Goal: Information Seeking & Learning: Compare options

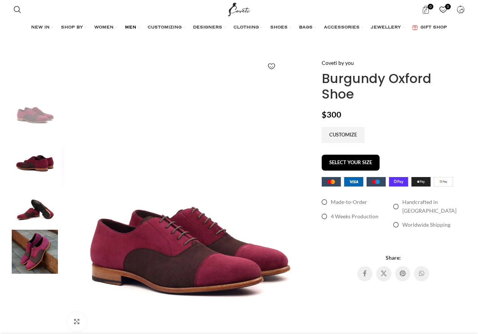
scroll to position [0, 80]
click at [131, 30] on span "MEN" at bounding box center [130, 28] width 11 height 6
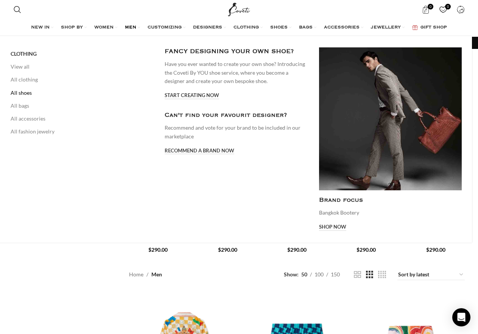
click at [27, 89] on link "All shoes" at bounding box center [82, 92] width 143 height 13
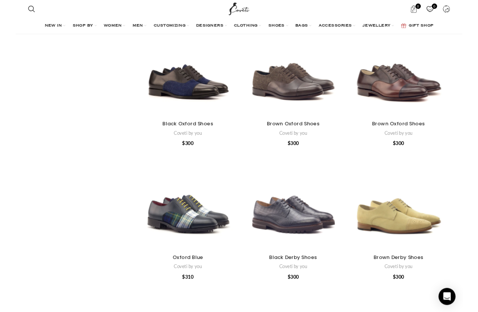
scroll to position [1481, 0]
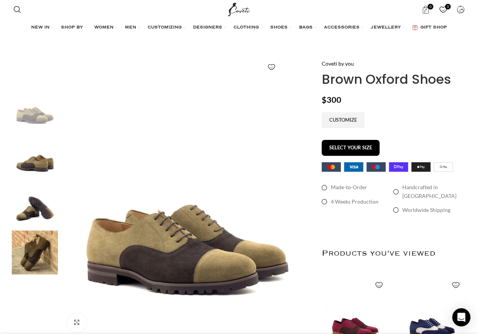
click at [34, 208] on img "3 / 4" at bounding box center [35, 204] width 46 height 44
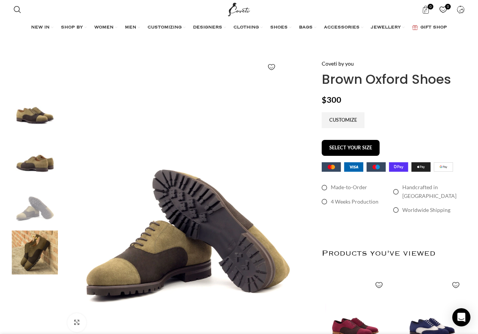
click at [18, 169] on img "2 / 4" at bounding box center [35, 156] width 46 height 44
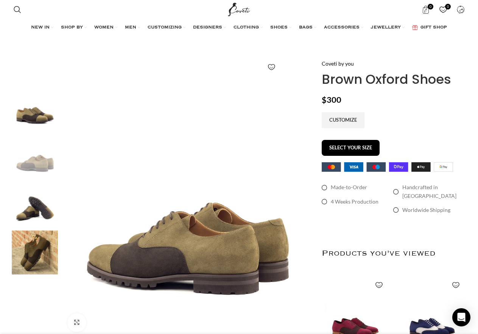
click at [24, 111] on img "1 / 4" at bounding box center [35, 108] width 46 height 44
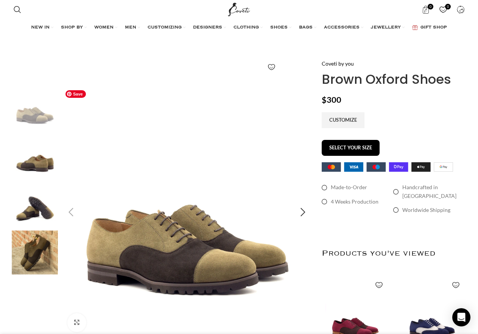
scroll to position [0, 159]
click at [30, 150] on img "2 / 4" at bounding box center [35, 156] width 46 height 44
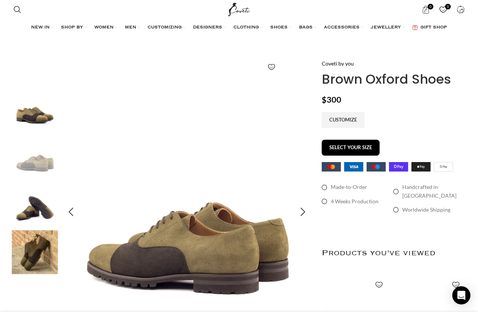
scroll to position [0, 558]
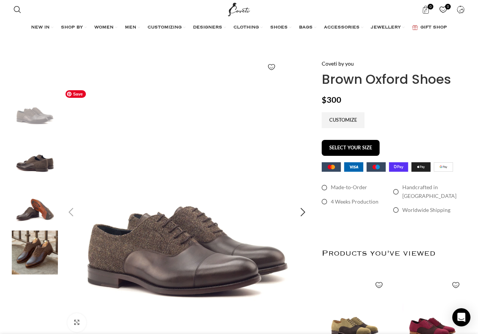
scroll to position [0, 239]
drag, startPoint x: 192, startPoint y: 183, endPoint x: 8, endPoint y: 308, distance: 223.2
click at [8, 308] on div "Add to wishlist Click to enlarge" at bounding box center [162, 253] width 309 height 388
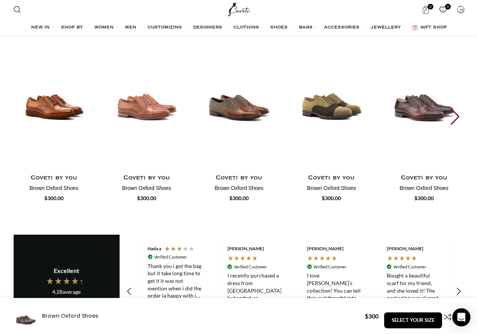
scroll to position [912, 0]
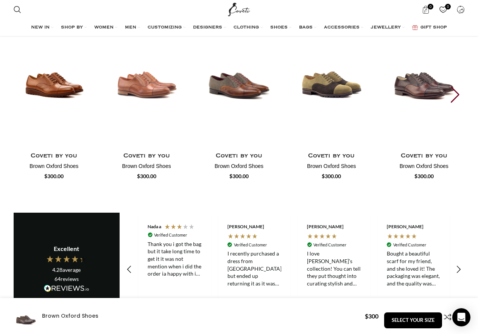
click at [458, 86] on div "Next slide" at bounding box center [456, 94] width 10 height 17
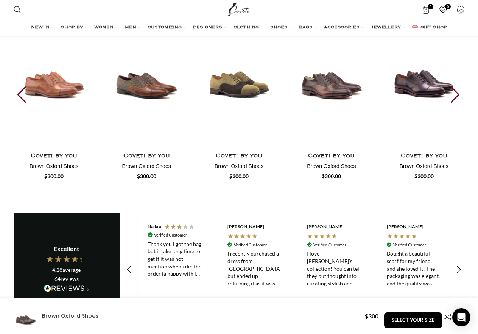
click at [458, 86] on div "Next slide" at bounding box center [456, 94] width 10 height 17
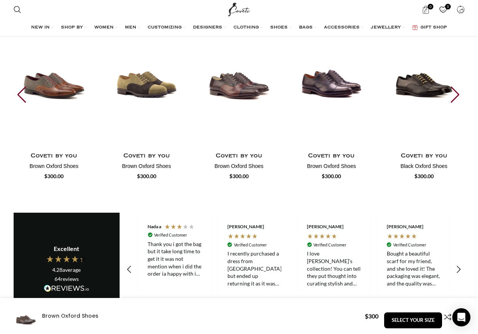
click at [458, 86] on div "Next slide" at bounding box center [456, 94] width 10 height 17
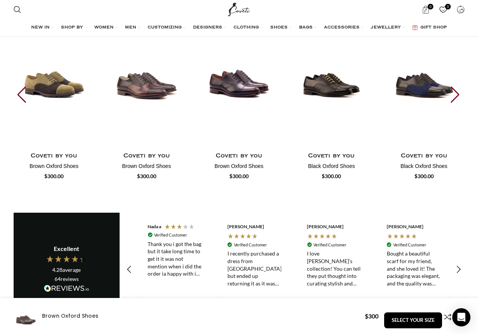
click at [458, 86] on div "Next slide" at bounding box center [456, 94] width 10 height 17
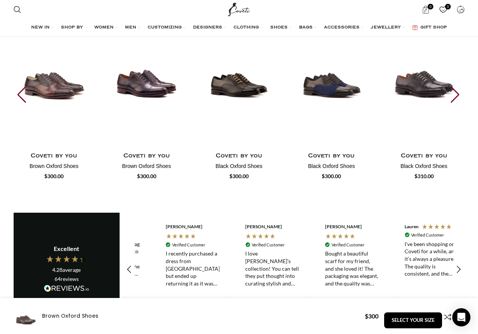
click at [458, 86] on div "Next slide" at bounding box center [456, 94] width 10 height 17
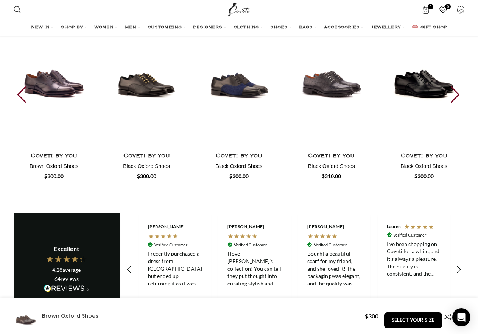
scroll to position [0, 319]
click at [266, 88] on img "8 / 30" at bounding box center [239, 73] width 84 height 156
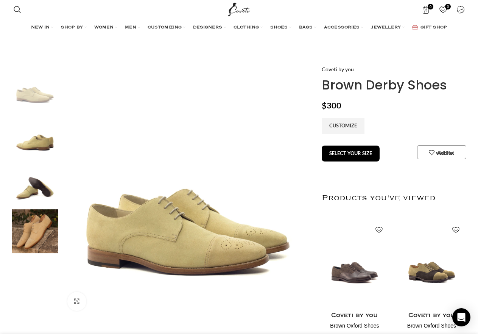
scroll to position [0, 319]
drag, startPoint x: 323, startPoint y: 85, endPoint x: 446, endPoint y: 85, distance: 123.1
click at [446, 85] on h1 "Brown Derby Shoes" at bounding box center [393, 85] width 143 height 16
copy h1 "Brown Derby Shoes"
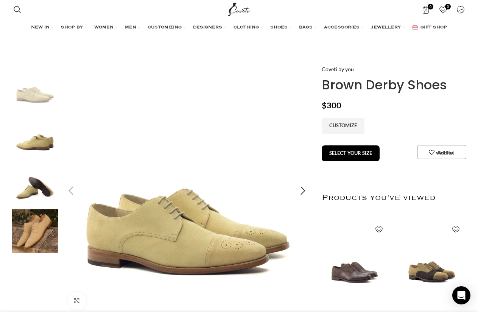
scroll to position [0, 717]
click at [28, 138] on img "2 / 4" at bounding box center [35, 135] width 46 height 44
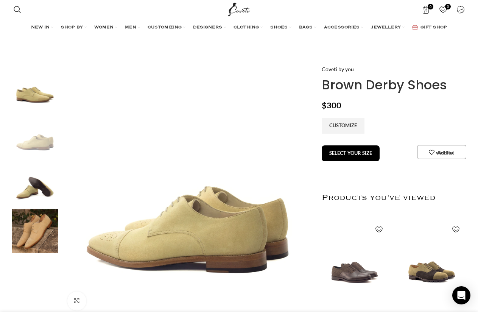
click at [39, 178] on img "3 / 4" at bounding box center [35, 183] width 46 height 44
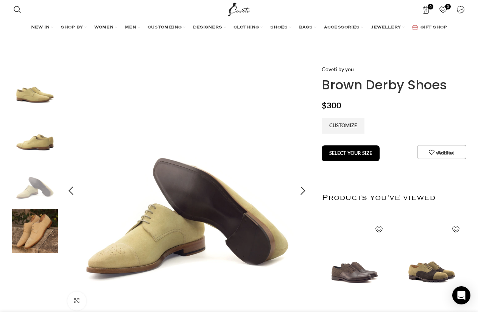
scroll to position [0, 877]
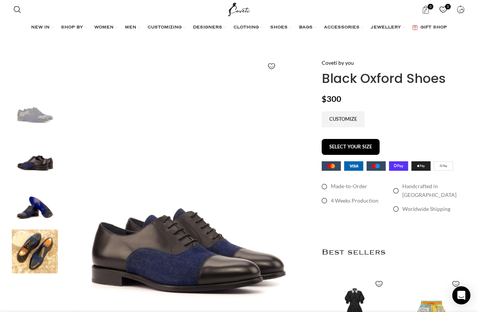
scroll to position [0, 159]
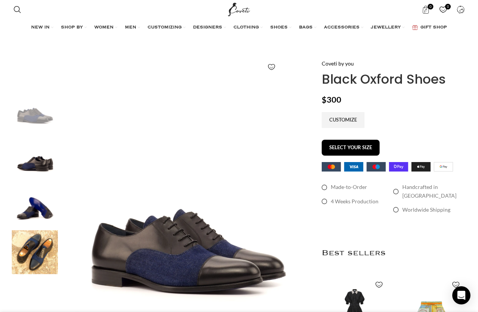
click at [37, 157] on img "2 / 4" at bounding box center [35, 156] width 46 height 44
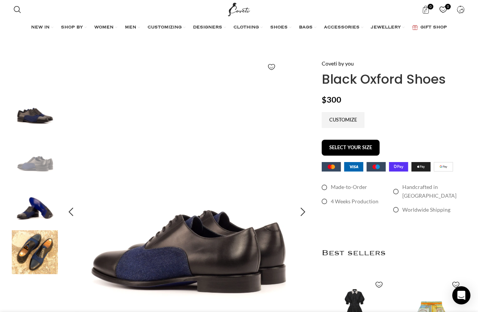
scroll to position [0, 239]
click at [37, 208] on img "3 / 4" at bounding box center [35, 204] width 46 height 44
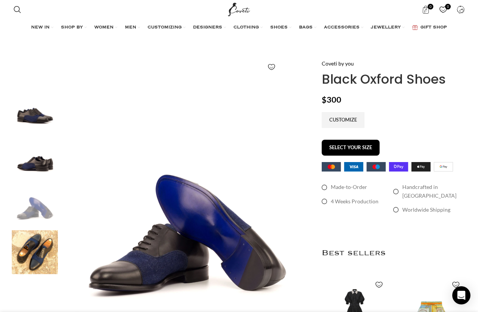
scroll to position [0, 319]
